Goal: Transaction & Acquisition: Purchase product/service

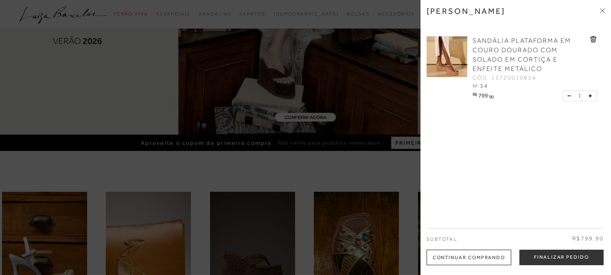
click at [594, 38] on icon at bounding box center [594, 39] width 1 height 3
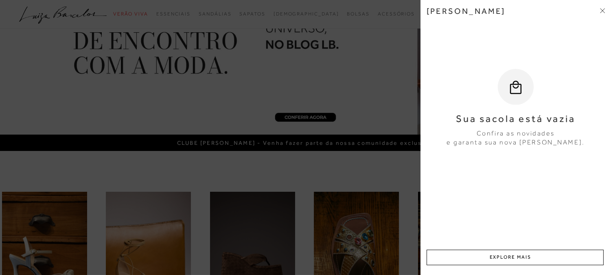
click at [600, 9] on icon at bounding box center [602, 10] width 5 height 5
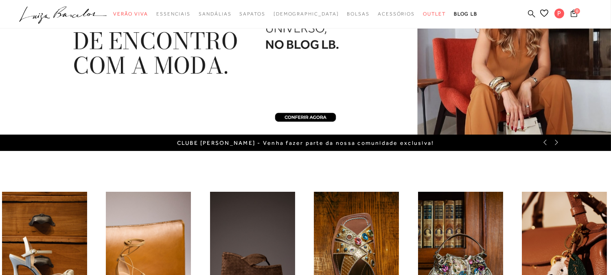
click at [533, 10] on icon at bounding box center [531, 14] width 7 height 8
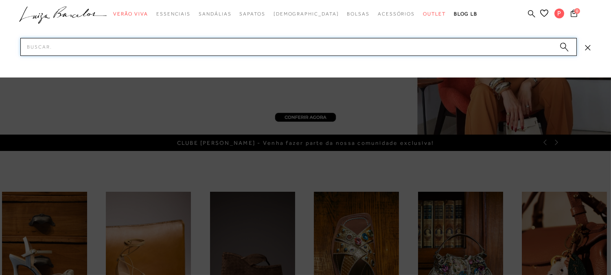
paste input "13720010834"
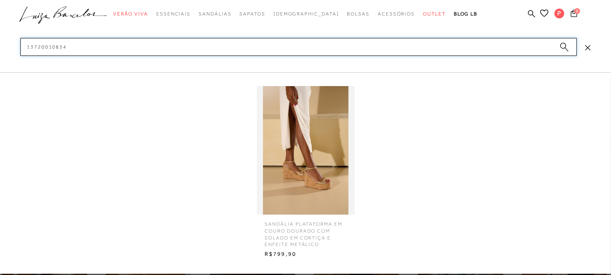
type input "13720010834"
click at [300, 145] on img at bounding box center [306, 150] width 98 height 128
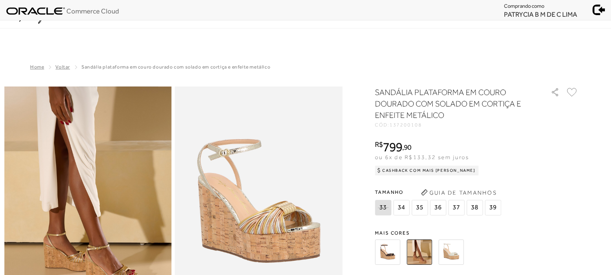
scroll to position [271, 0]
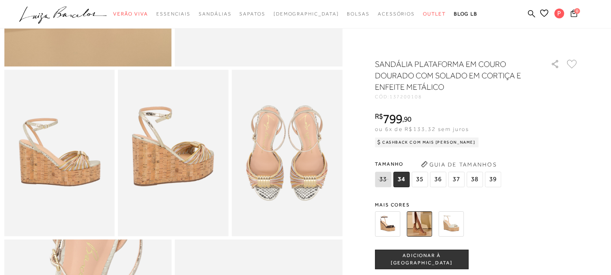
click at [405, 177] on span "34" at bounding box center [402, 178] width 16 height 15
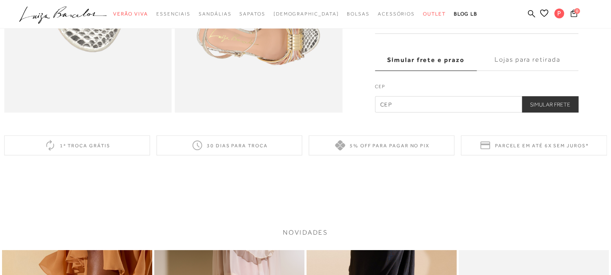
scroll to position [498, 0]
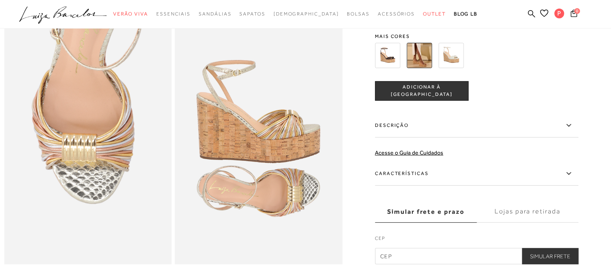
click at [437, 98] on span "ADICIONAR À [GEOGRAPHIC_DATA]" at bounding box center [422, 91] width 93 height 14
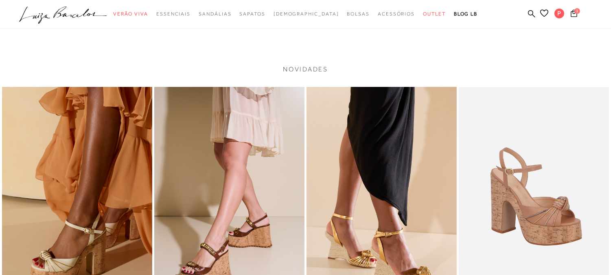
scroll to position [905, 0]
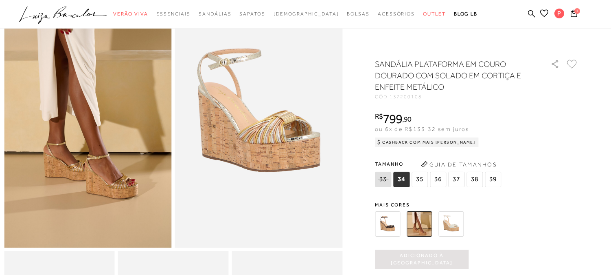
scroll to position [181, 0]
